Goal: Transaction & Acquisition: Download file/media

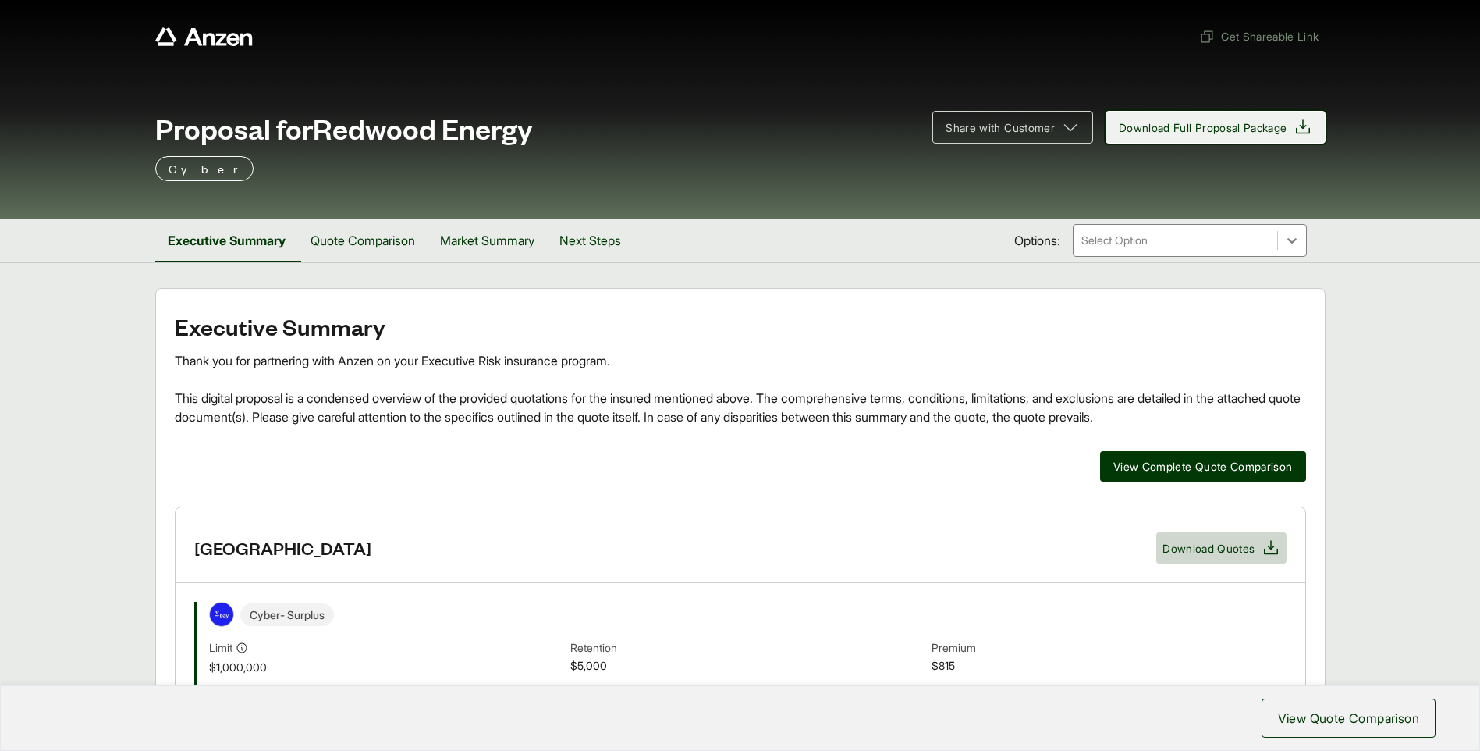
click at [1192, 127] on span "Download Full Proposal Package" at bounding box center [1203, 127] width 169 height 16
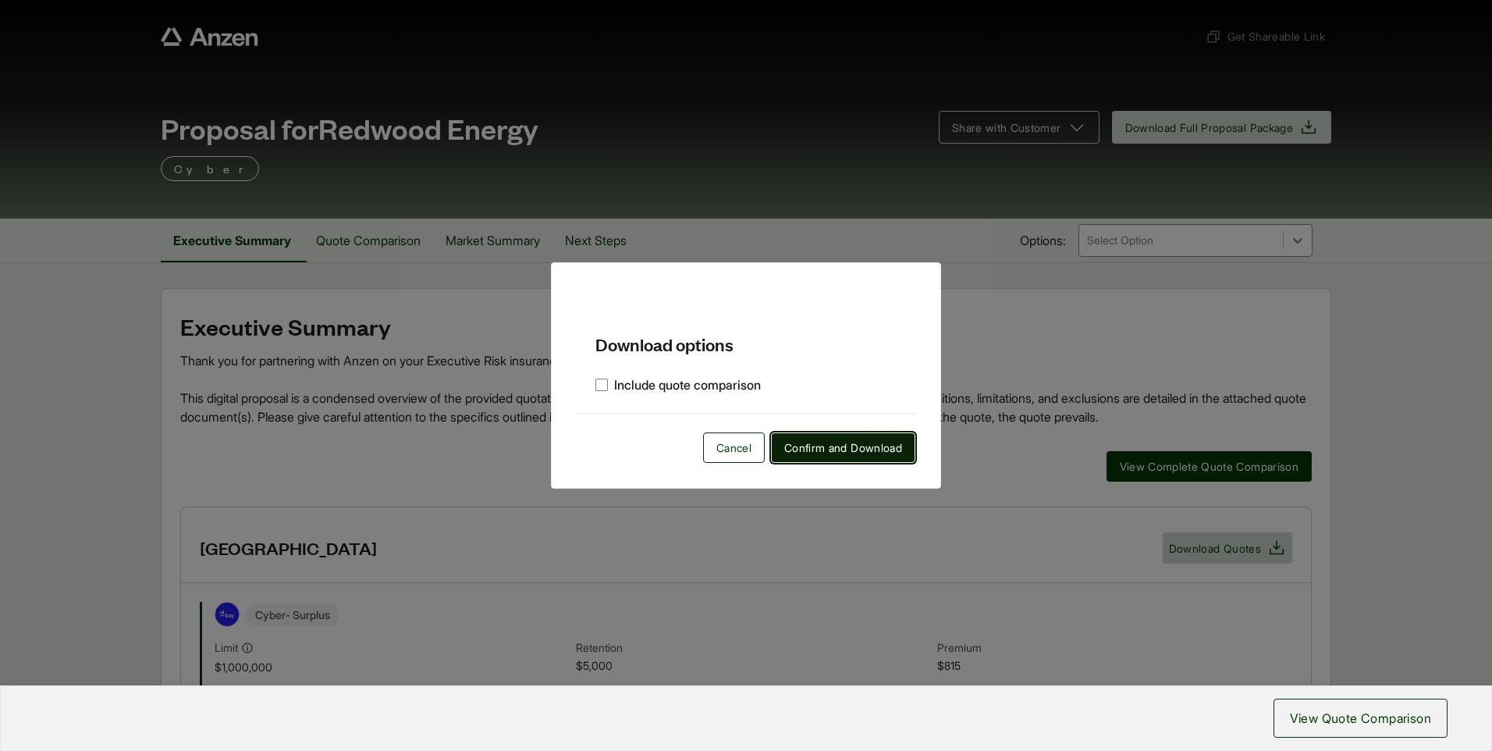
click at [866, 448] on span "Confirm and Download" at bounding box center [843, 447] width 118 height 16
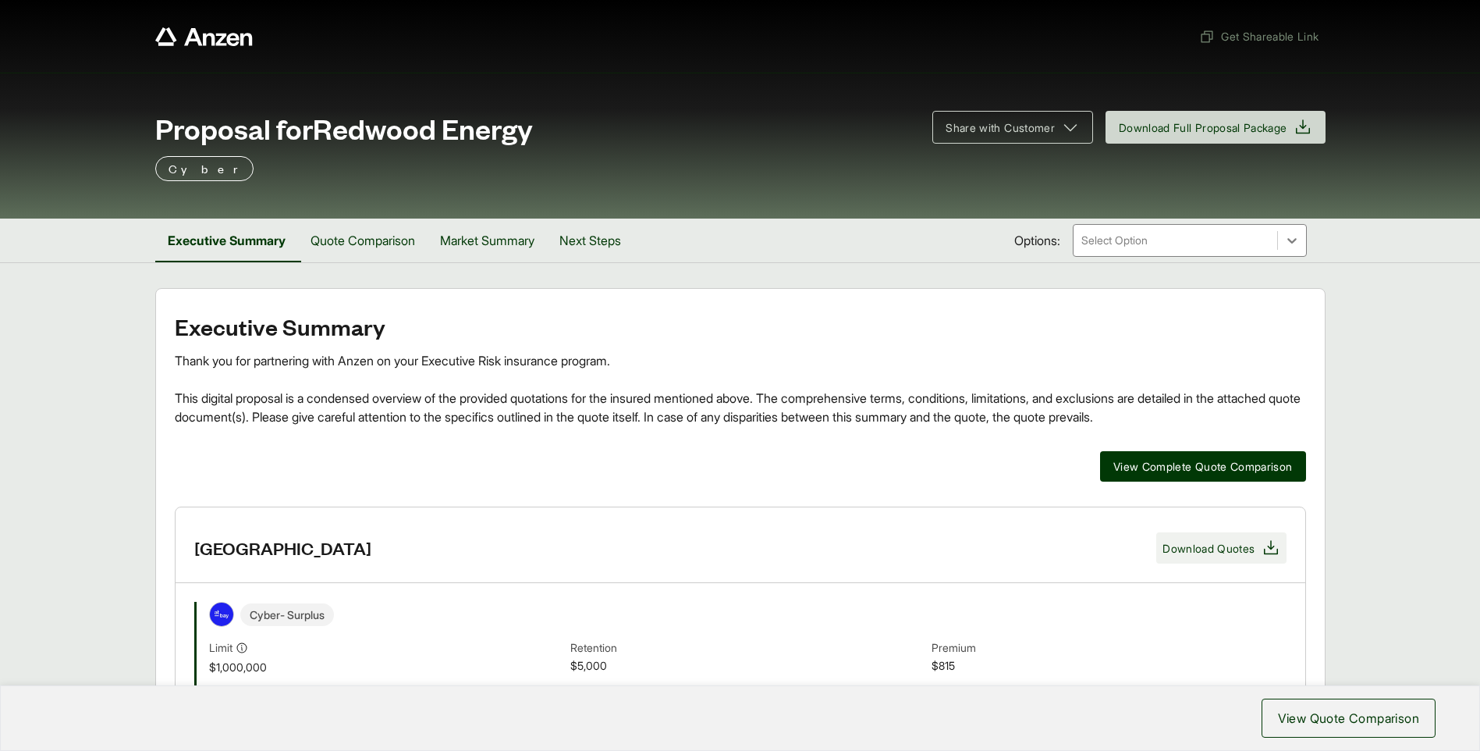
click at [1234, 546] on span "Download Quotes" at bounding box center [1209, 548] width 92 height 16
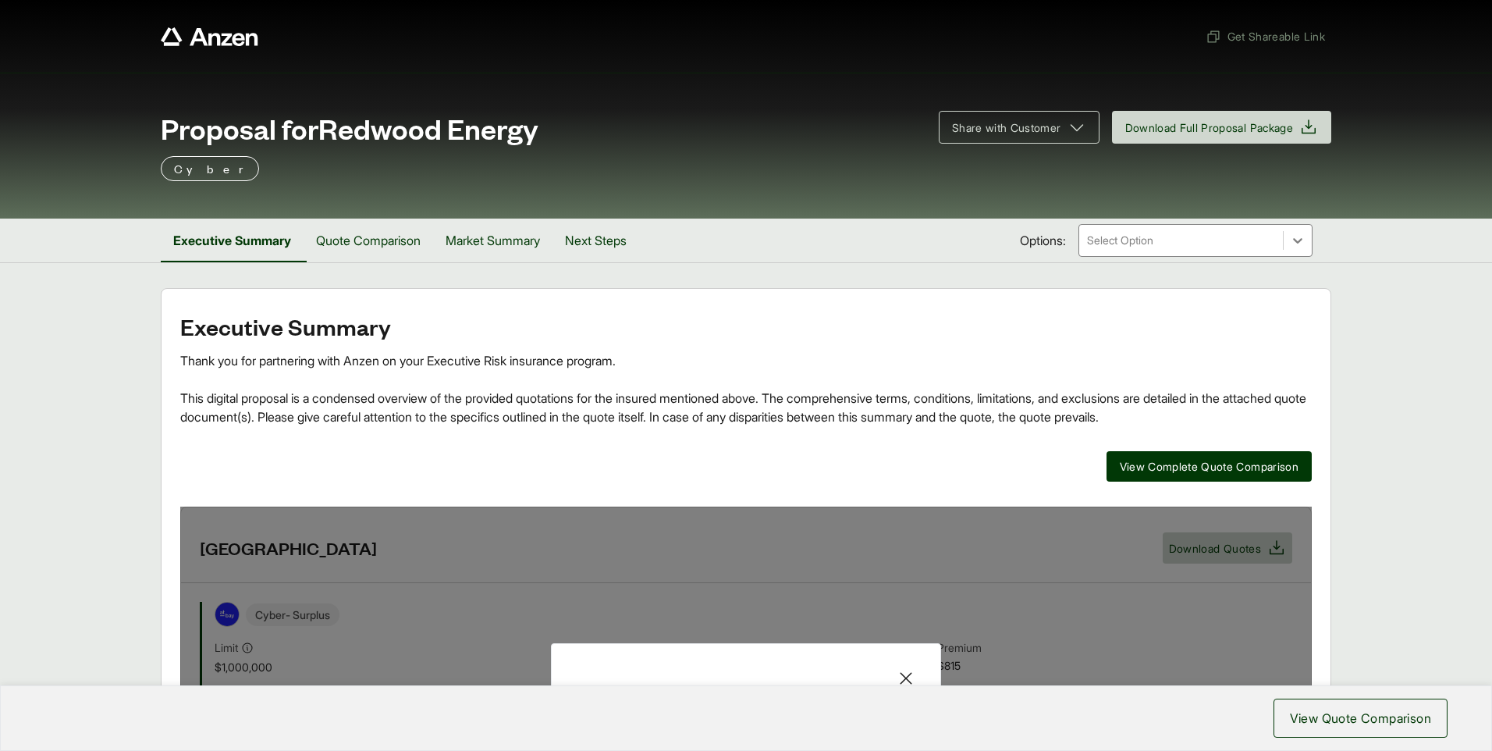
click at [848, 501] on div "Executive Summary Thank you for partnering with Anzen on your Executive Risk in…" at bounding box center [746, 659] width 1132 height 691
click at [906, 674] on icon at bounding box center [906, 678] width 19 height 19
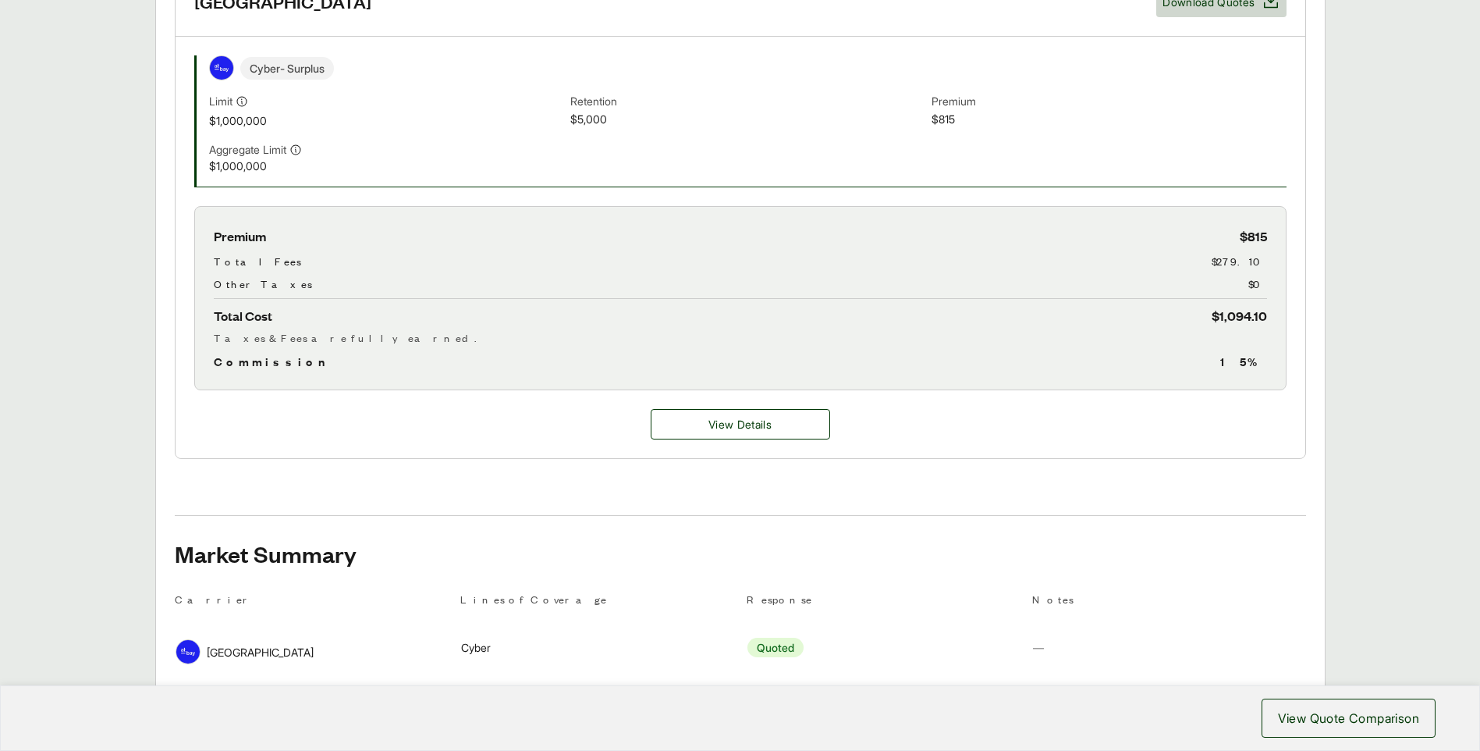
scroll to position [468, 0]
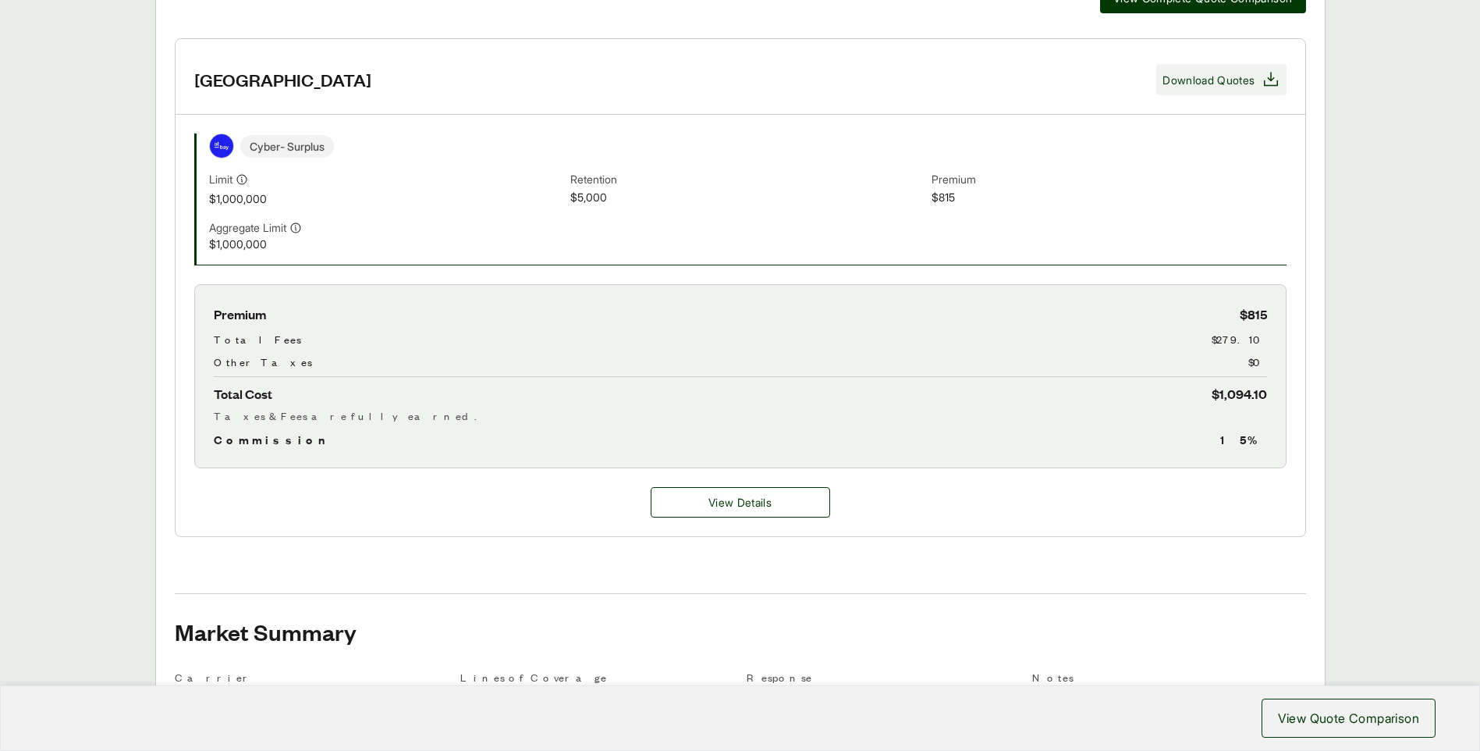
click at [1211, 80] on span "Download Quotes" at bounding box center [1209, 80] width 92 height 16
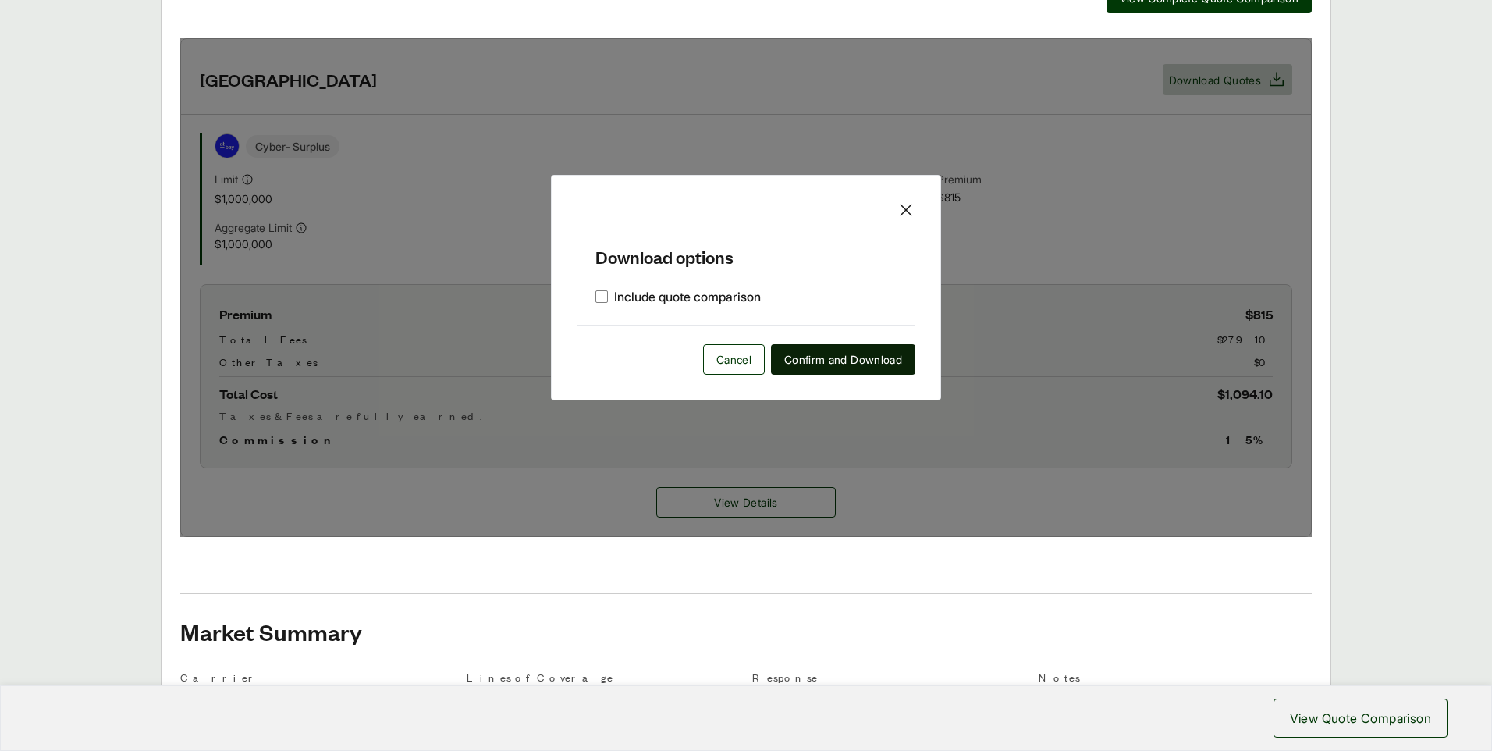
click at [832, 356] on span "Confirm and Download" at bounding box center [843, 359] width 118 height 16
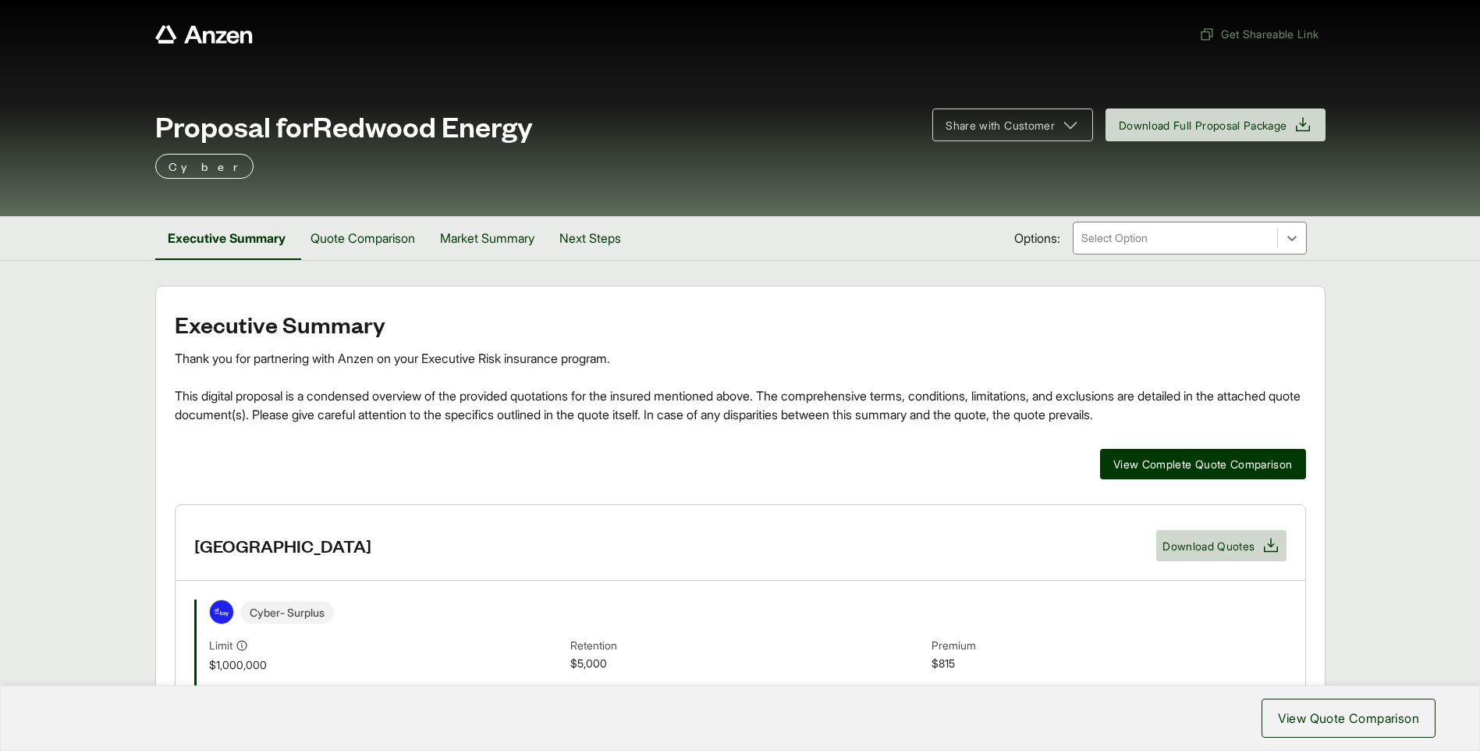
scroll to position [0, 0]
